Goal: Find specific page/section: Find specific page/section

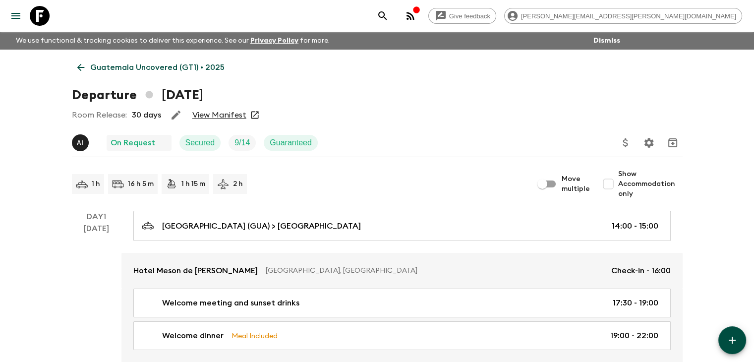
click at [79, 66] on icon at bounding box center [80, 67] width 7 height 7
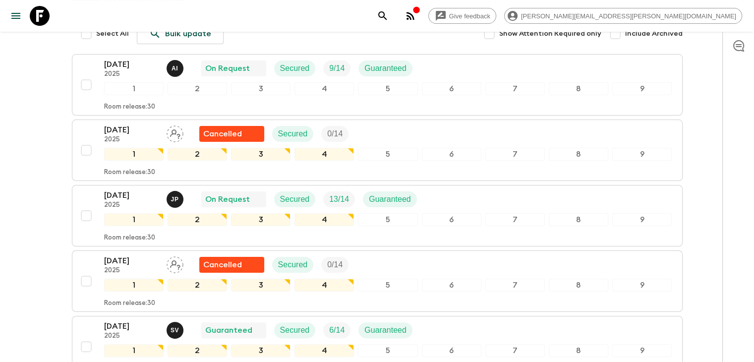
scroll to position [50, 0]
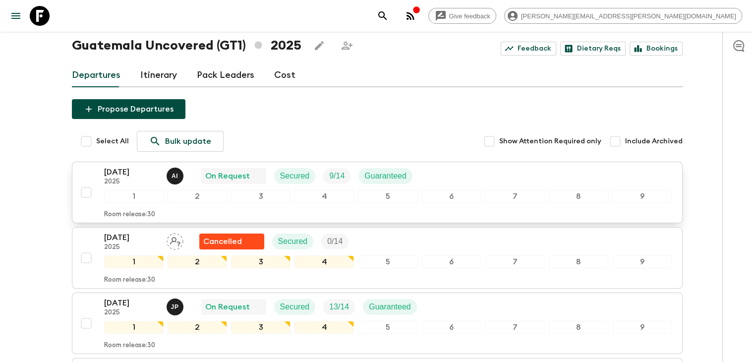
click at [132, 174] on p "[DATE]" at bounding box center [131, 172] width 55 height 12
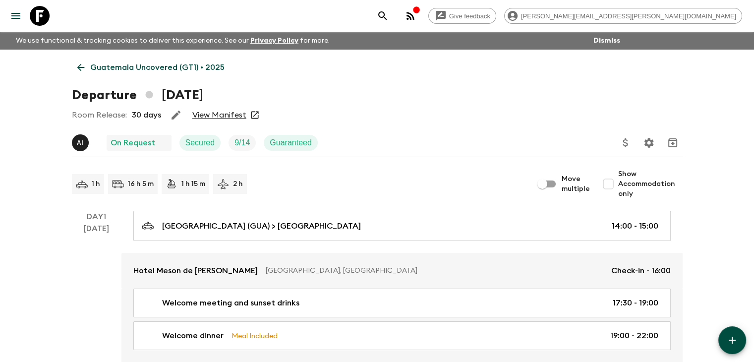
click at [215, 115] on link "View Manifest" at bounding box center [219, 115] width 54 height 10
click at [78, 70] on icon at bounding box center [80, 67] width 11 height 11
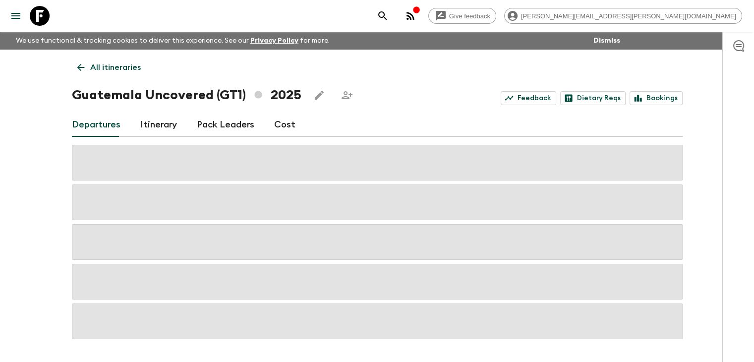
click at [80, 64] on icon at bounding box center [80, 67] width 7 height 7
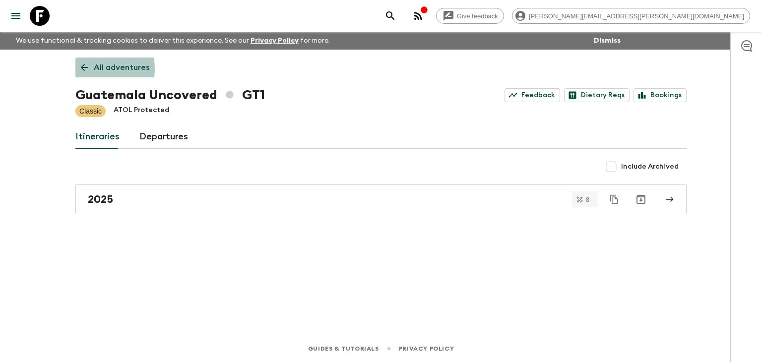
click at [87, 69] on icon at bounding box center [84, 67] width 11 height 11
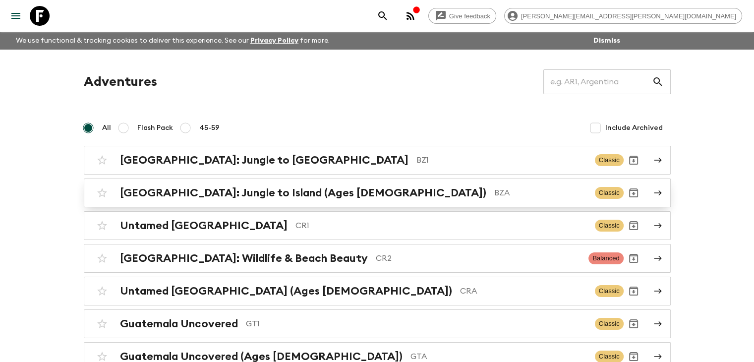
click at [187, 187] on h2 "[GEOGRAPHIC_DATA]: Jungle to Island (Ages [DEMOGRAPHIC_DATA])" at bounding box center [303, 192] width 367 height 13
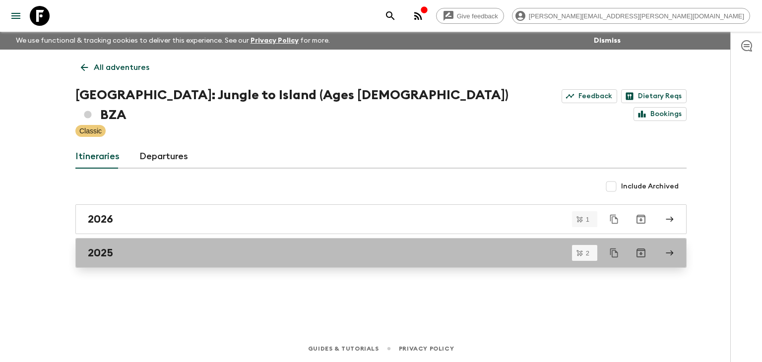
click at [163, 246] on div "2025" at bounding box center [371, 252] width 567 height 13
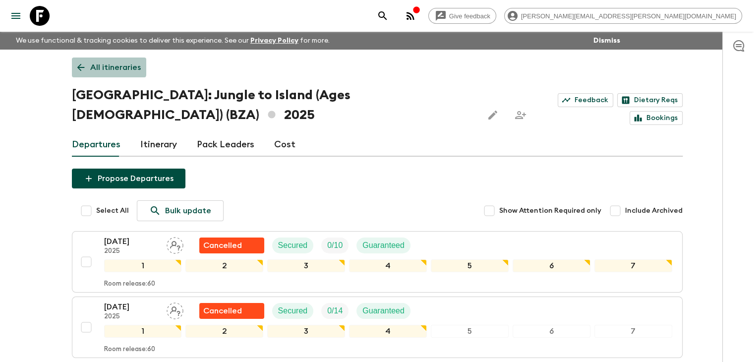
click at [87, 62] on link "All itineraries" at bounding box center [109, 68] width 74 height 20
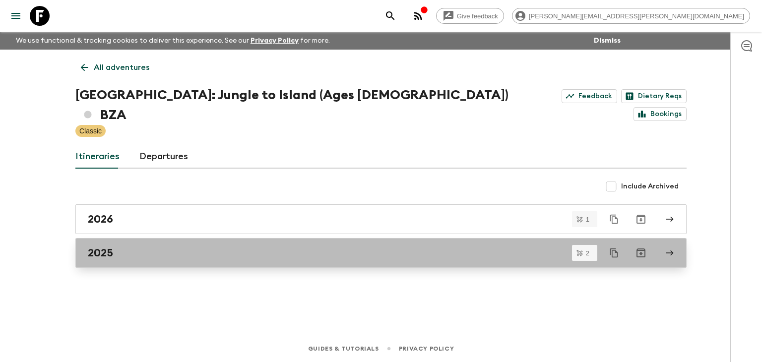
click at [144, 246] on div "2025" at bounding box center [371, 252] width 567 height 13
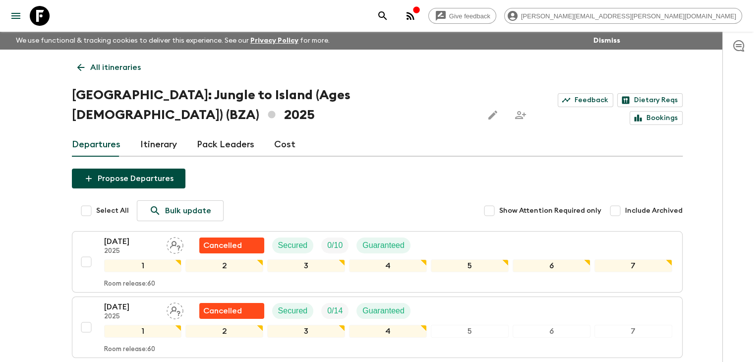
click at [85, 56] on div "All itineraries [GEOGRAPHIC_DATA]: Jungle to Island (Ages [DEMOGRAPHIC_DATA]) (…" at bounding box center [377, 222] width 635 height 344
click at [81, 66] on icon at bounding box center [80, 67] width 11 height 11
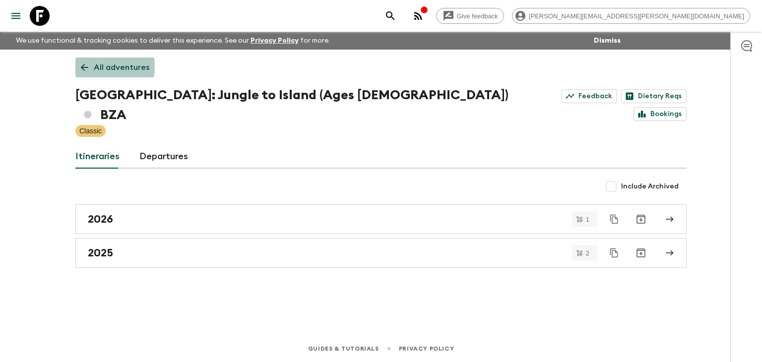
click at [81, 66] on icon at bounding box center [84, 67] width 11 height 11
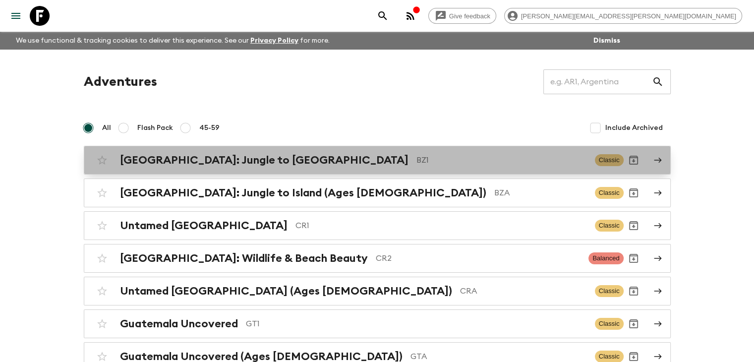
click at [222, 161] on h2 "[GEOGRAPHIC_DATA]: Jungle to [GEOGRAPHIC_DATA]" at bounding box center [264, 160] width 289 height 13
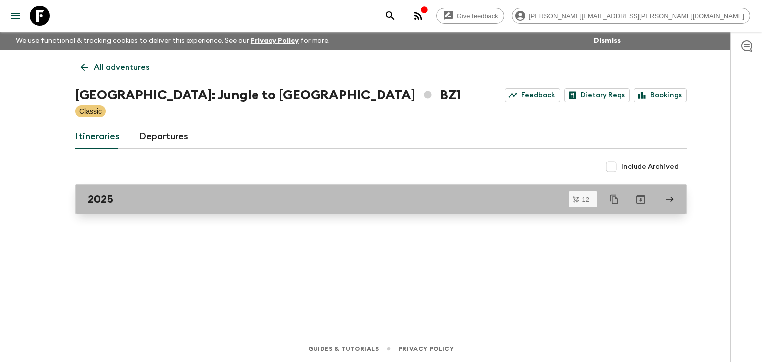
click at [128, 202] on div "2025" at bounding box center [371, 199] width 567 height 13
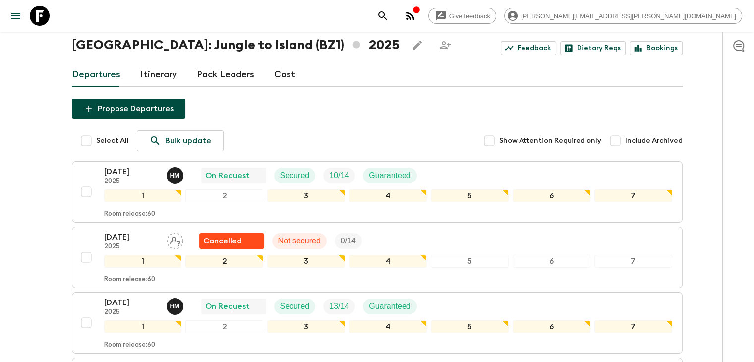
scroll to position [50, 0]
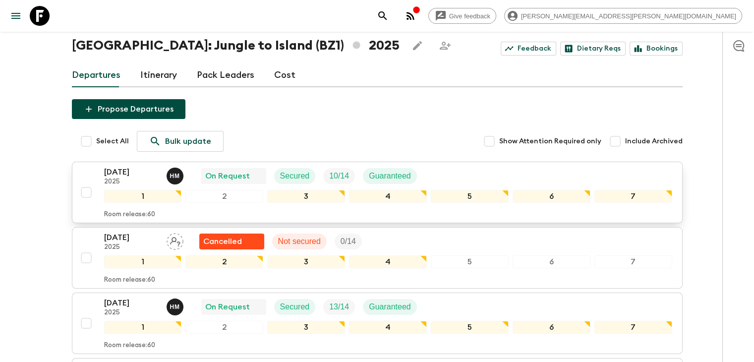
click at [126, 173] on p "[DATE]" at bounding box center [131, 172] width 55 height 12
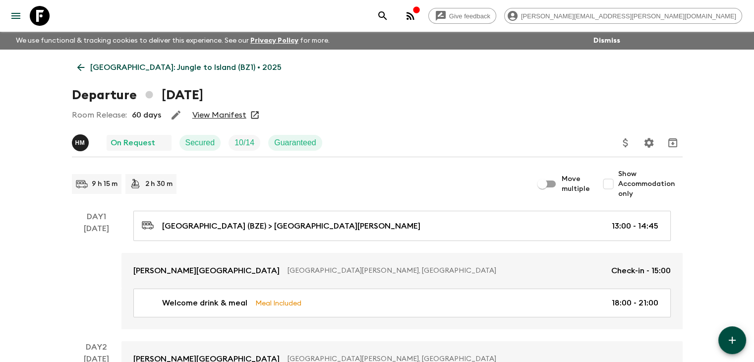
click at [220, 118] on link "View Manifest" at bounding box center [219, 115] width 54 height 10
click at [223, 112] on link "View Manifest" at bounding box center [219, 115] width 54 height 10
click at [80, 64] on icon at bounding box center [80, 67] width 7 height 7
